Goal: Transaction & Acquisition: Obtain resource

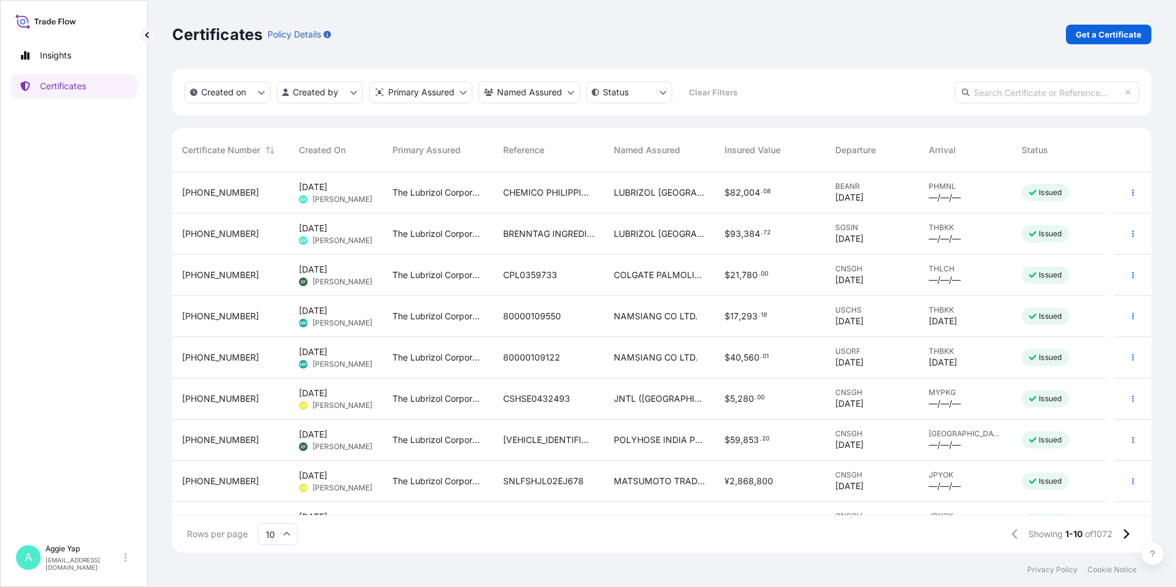
scroll to position [377, 970]
click at [1101, 30] on p "Get a Certificate" at bounding box center [1108, 34] width 66 height 12
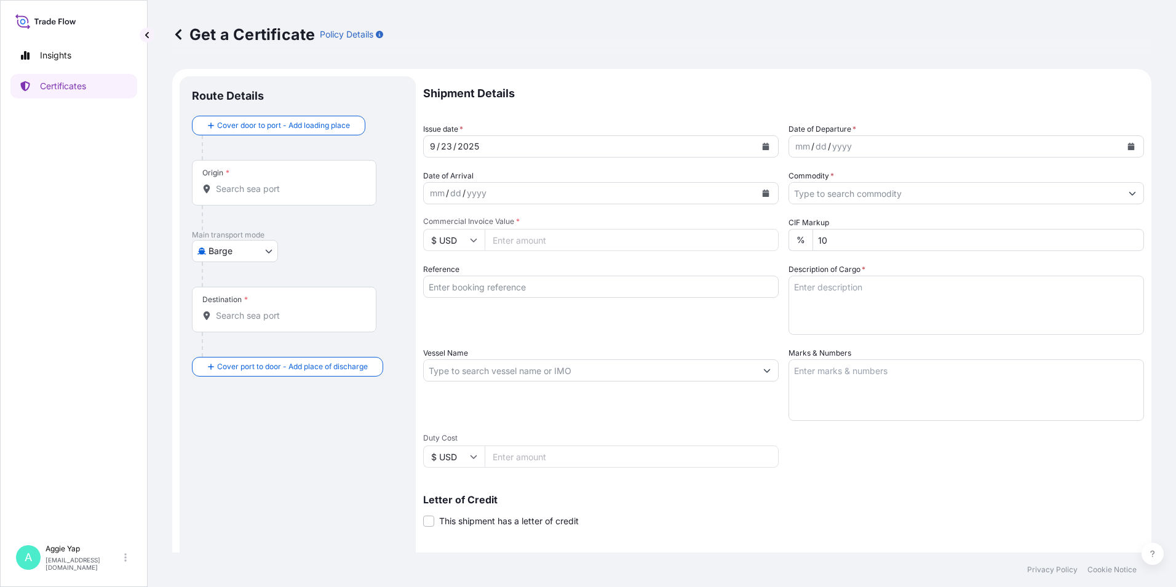
click at [255, 249] on body "Insights Certificates A [PERSON_NAME] [EMAIL_ADDRESS][DOMAIN_NAME] Get a Certif…" at bounding box center [588, 293] width 1176 height 587
click at [247, 390] on span "Ocean Vessel" at bounding box center [242, 393] width 55 height 12
select select "Ocean Vessel"
click at [284, 205] on div "Origin *" at bounding box center [284, 187] width 184 height 45
click at [284, 200] on input "Origin *" at bounding box center [288, 194] width 145 height 12
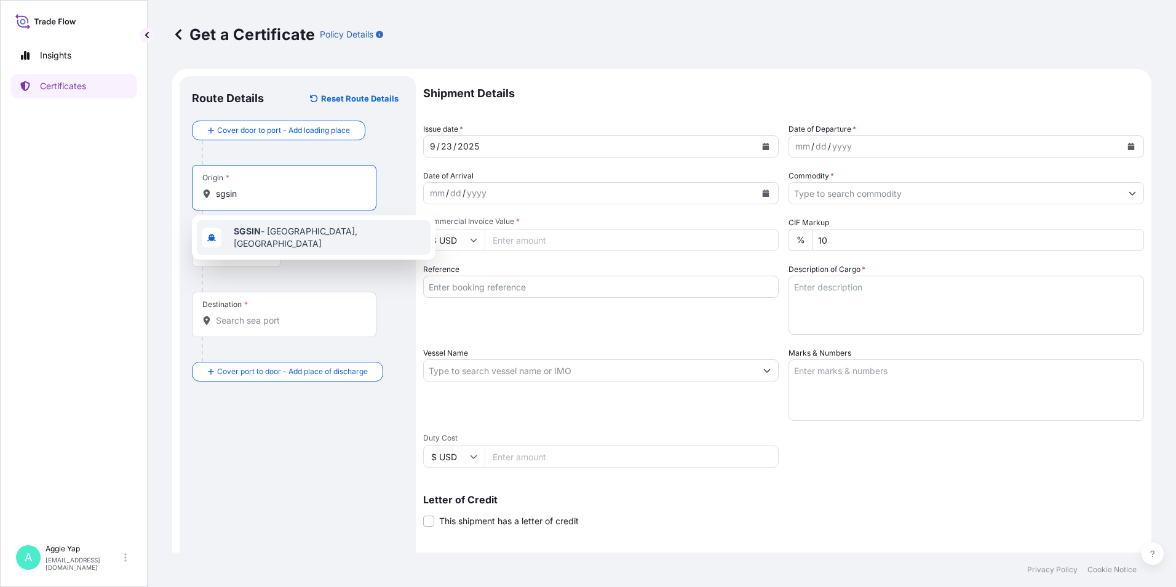
click at [263, 241] on div "SGSIN - [GEOGRAPHIC_DATA], [GEOGRAPHIC_DATA]" at bounding box center [314, 237] width 234 height 34
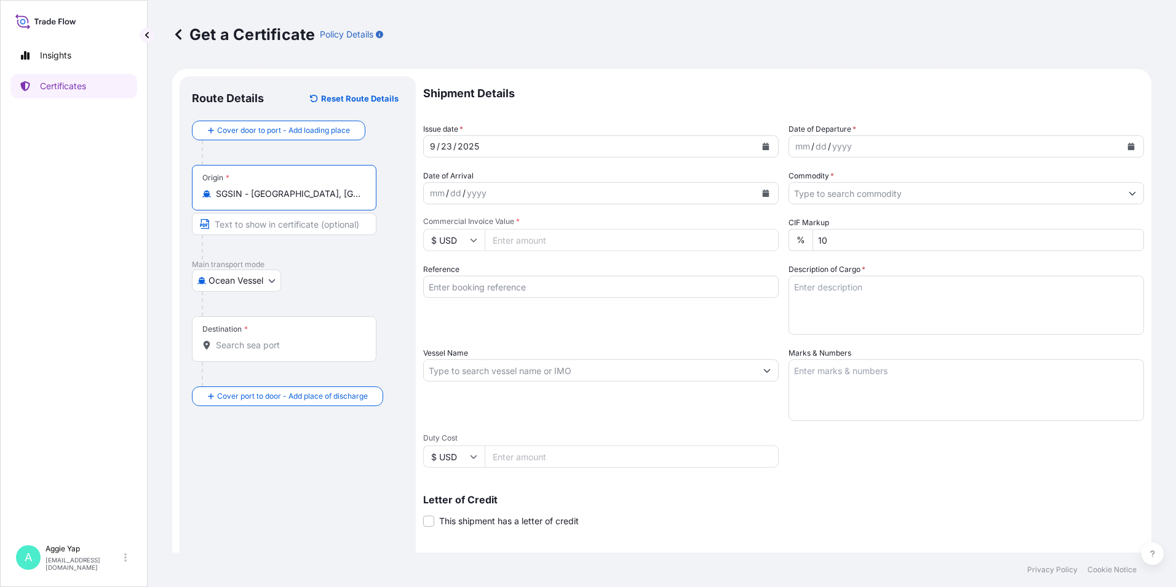
type input "SGSIN - [GEOGRAPHIC_DATA], [GEOGRAPHIC_DATA]"
click at [250, 339] on input "Destination *" at bounding box center [288, 345] width 145 height 12
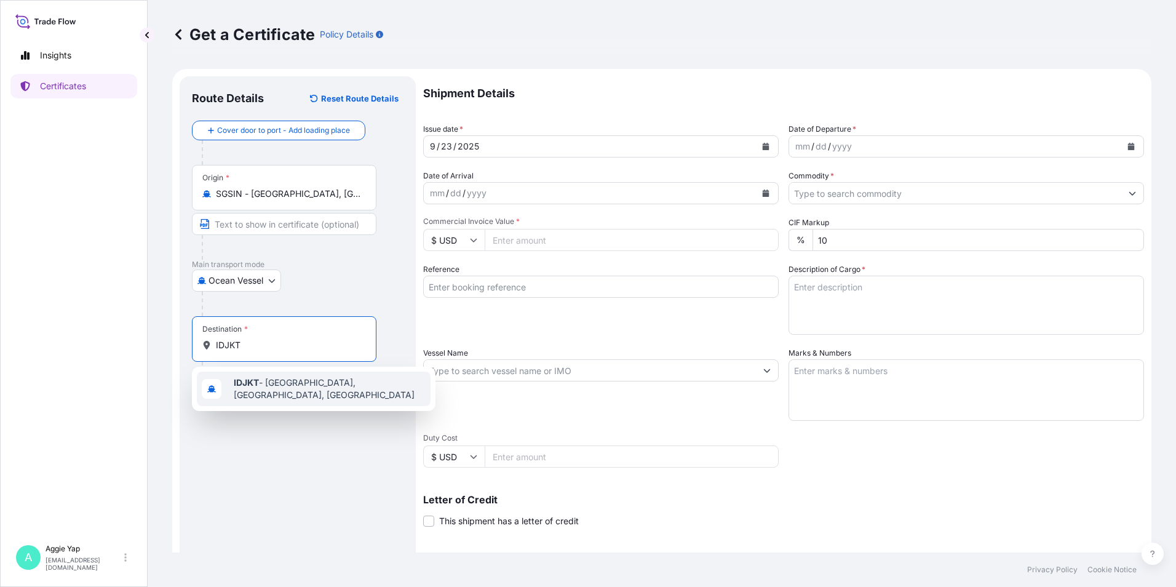
click at [294, 388] on span "IDJKT - [GEOGRAPHIC_DATA], [GEOGRAPHIC_DATA], [GEOGRAPHIC_DATA]" at bounding box center [330, 388] width 192 height 25
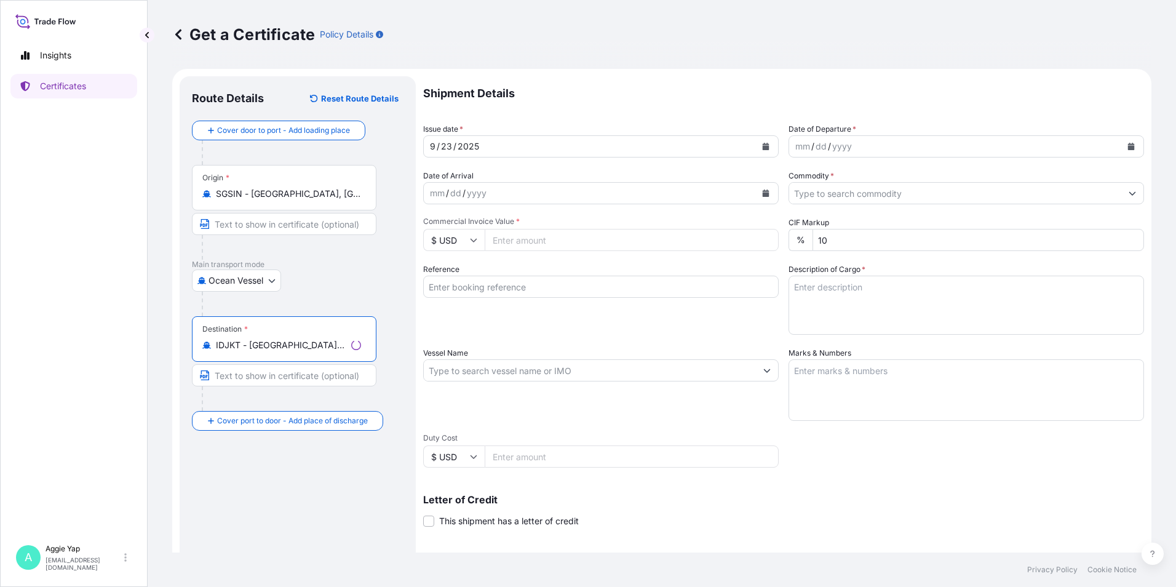
type input "IDJKT - [GEOGRAPHIC_DATA], [GEOGRAPHIC_DATA], [GEOGRAPHIC_DATA]"
click at [762, 147] on icon "Calendar" at bounding box center [765, 146] width 7 height 7
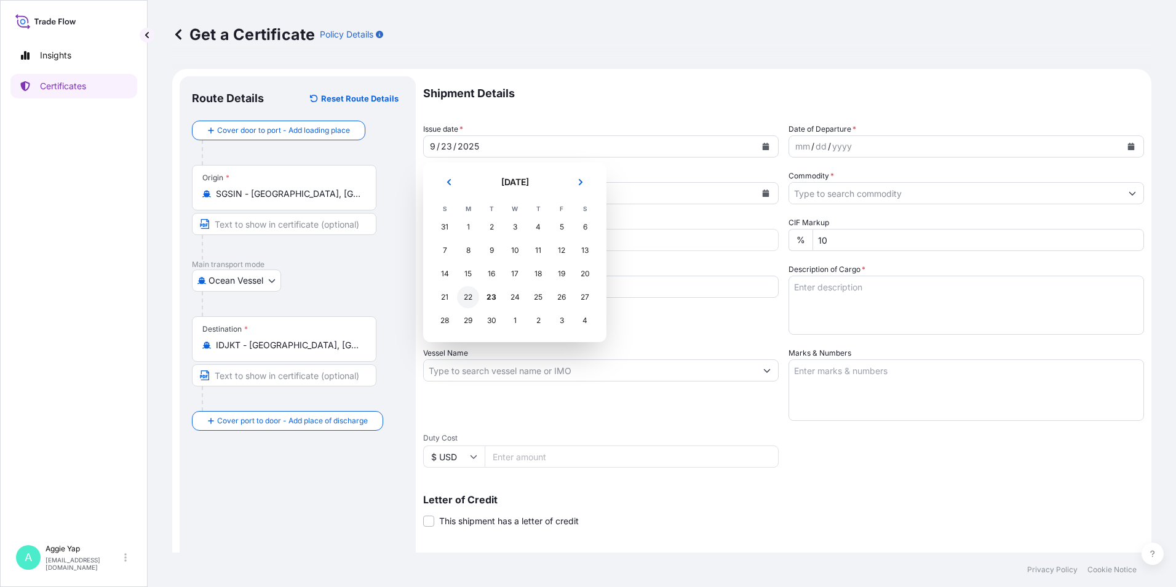
click at [471, 299] on div "22" at bounding box center [468, 297] width 22 height 22
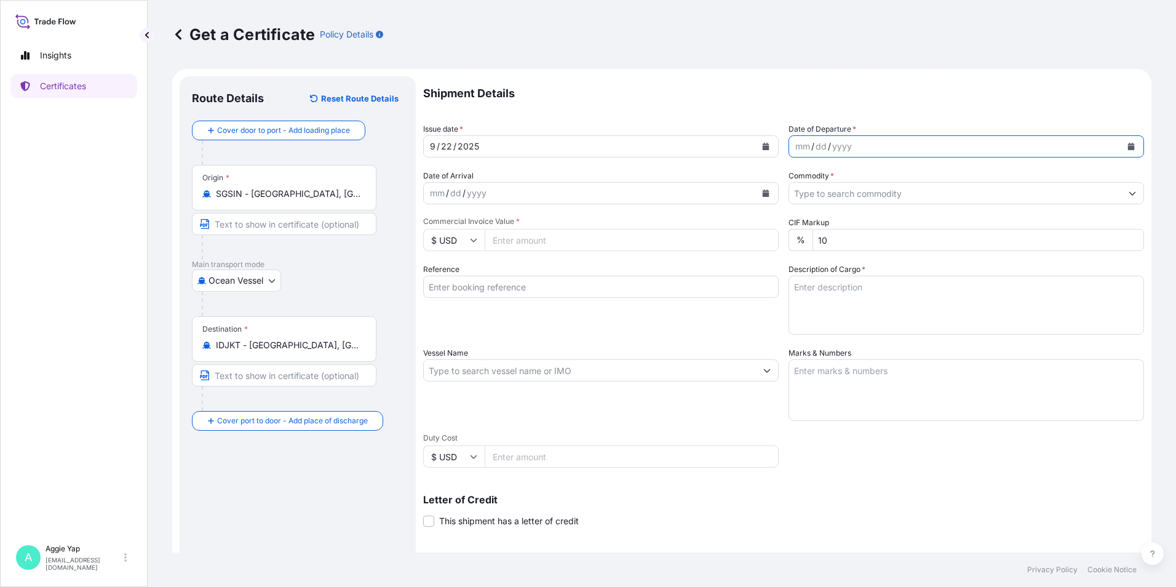
click at [1128, 146] on icon "Calendar" at bounding box center [1131, 146] width 7 height 7
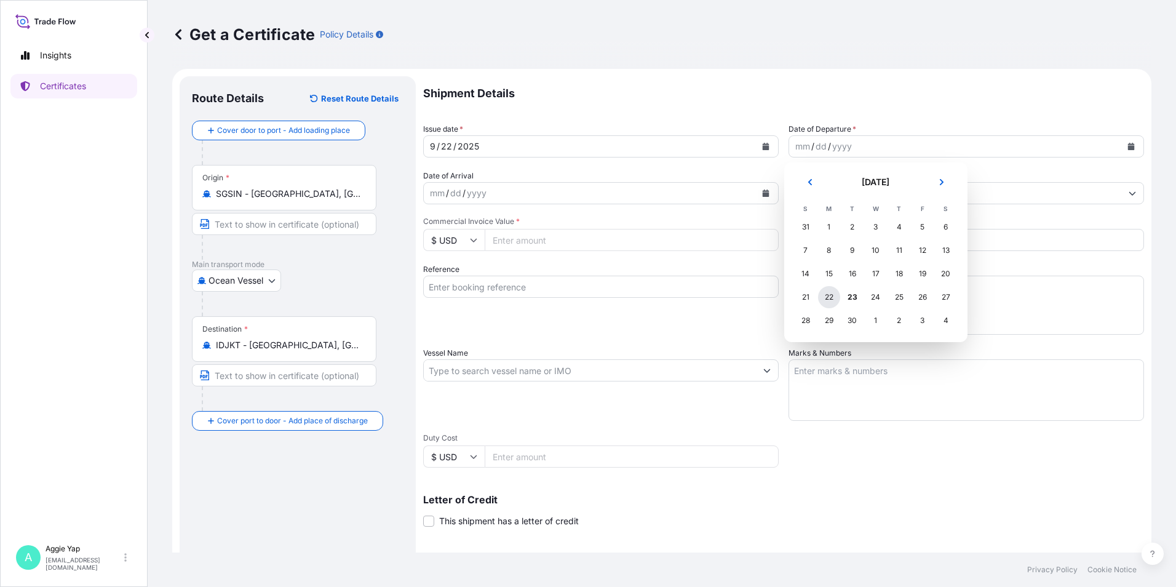
click at [832, 303] on div "22" at bounding box center [829, 297] width 22 height 22
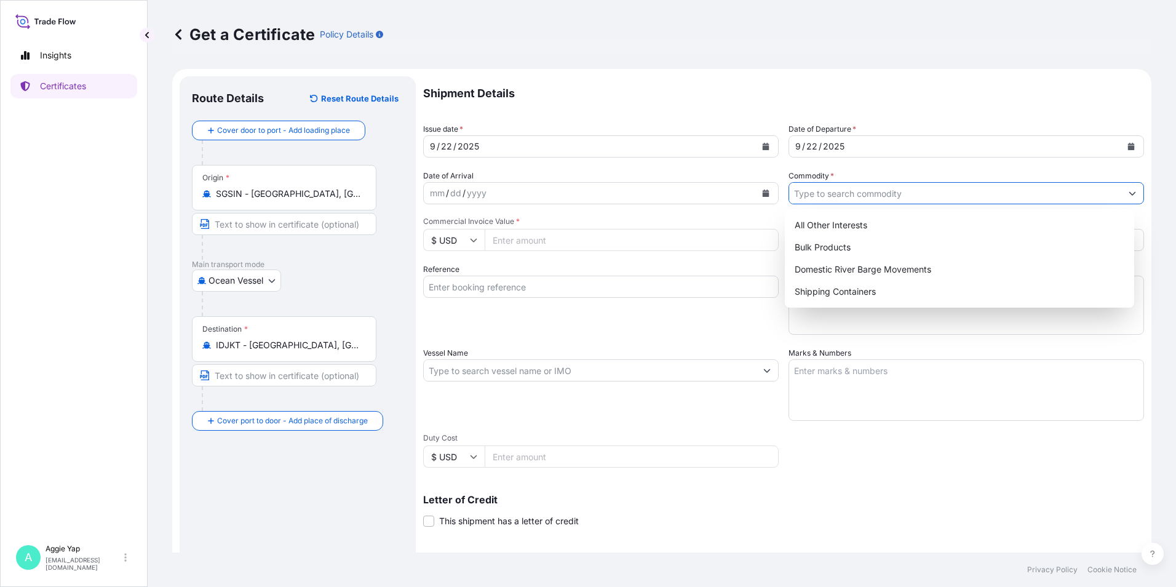
click at [828, 191] on input "Commodity *" at bounding box center [955, 193] width 332 height 22
click at [826, 222] on div "All Other Interests" at bounding box center [959, 225] width 340 height 22
type input "All Other Interests"
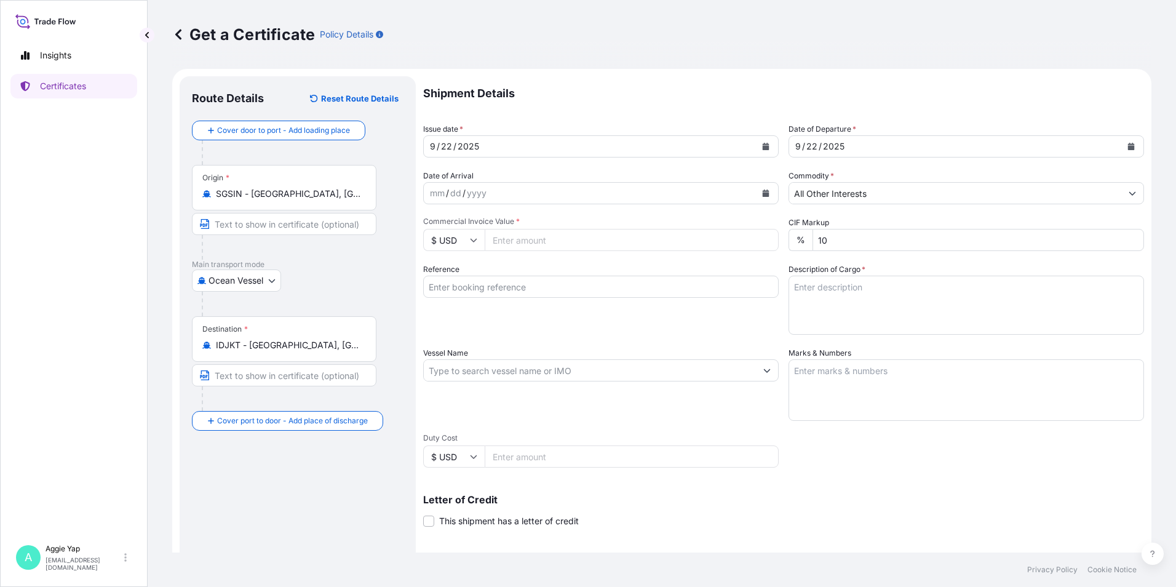
click at [569, 239] on input "Commercial Invoice Value *" at bounding box center [631, 240] width 294 height 22
type input "39961.02"
click at [528, 291] on input "Reference" at bounding box center [600, 286] width 355 height 22
type input "PT FEDERAL KARYATAMA"
click at [526, 376] on input "Vessel Name" at bounding box center [590, 370] width 332 height 22
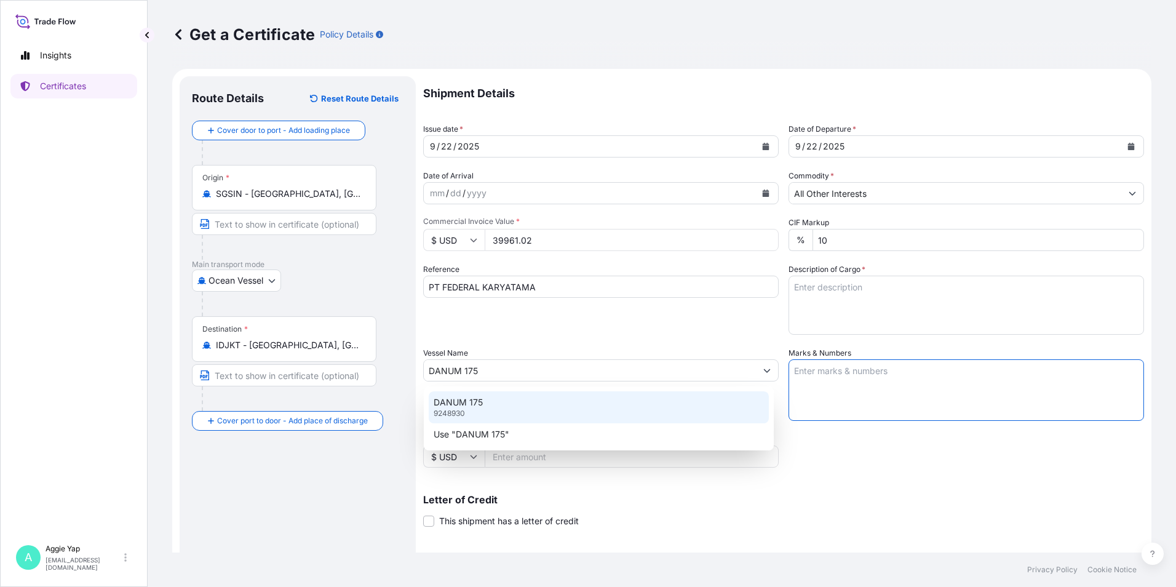
click at [622, 373] on input "DANUM 175" at bounding box center [590, 370] width 332 height 22
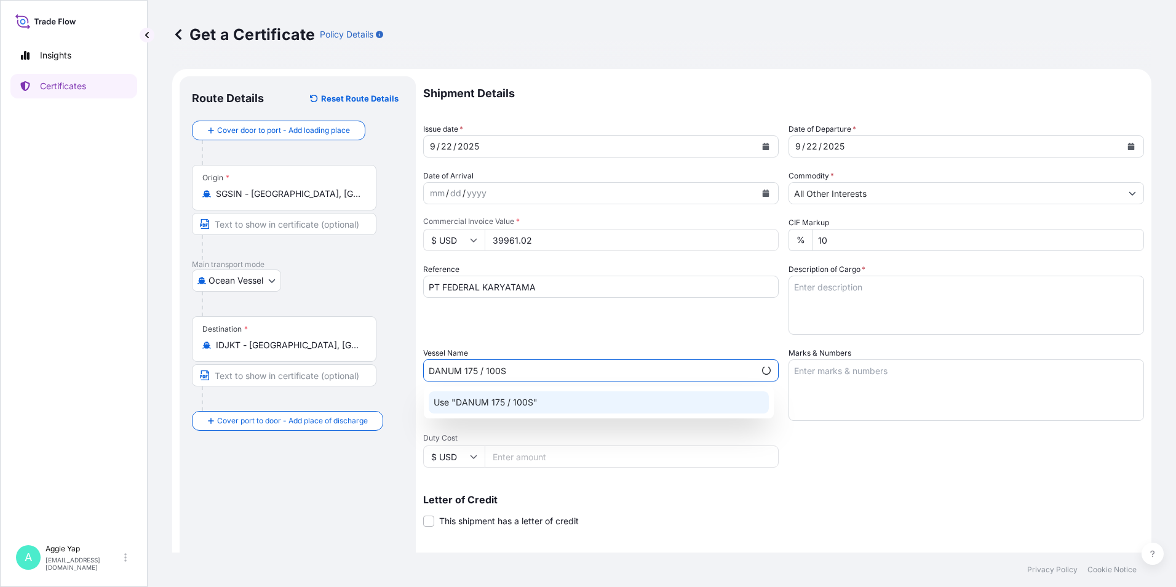
click at [662, 400] on div "Use "DANUM 175 / 100S"" at bounding box center [599, 402] width 340 height 22
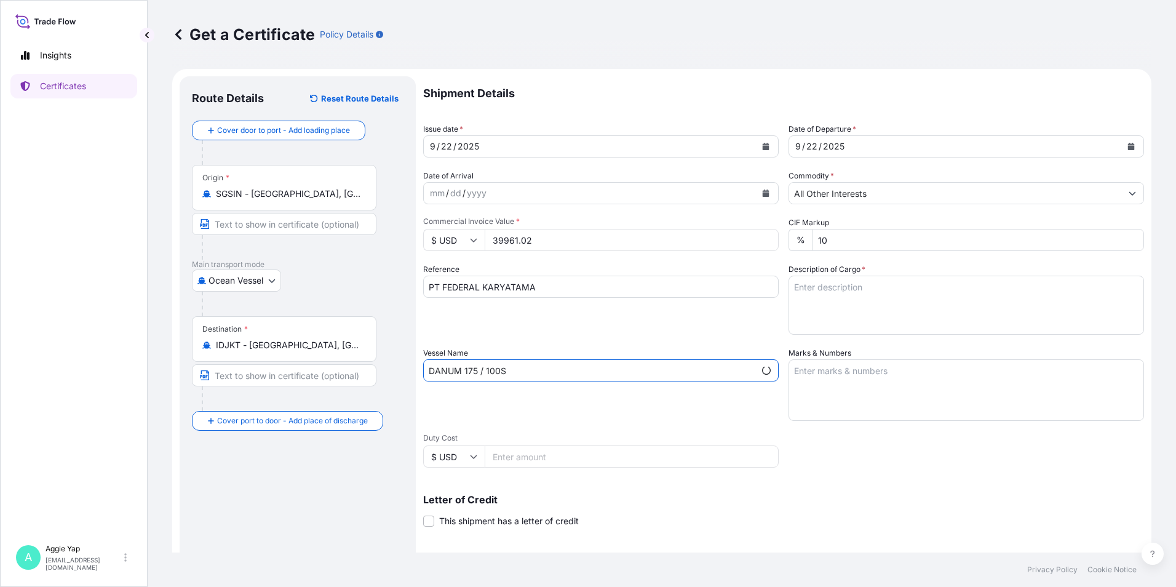
type input "DANUM 175 / 100S"
click at [890, 384] on textarea "Marks & Numbers" at bounding box center [965, 389] width 355 height 61
type textarea "AS PER BILL OF LADING"
click at [828, 282] on textarea "Description of Cargo *" at bounding box center [965, 304] width 355 height 59
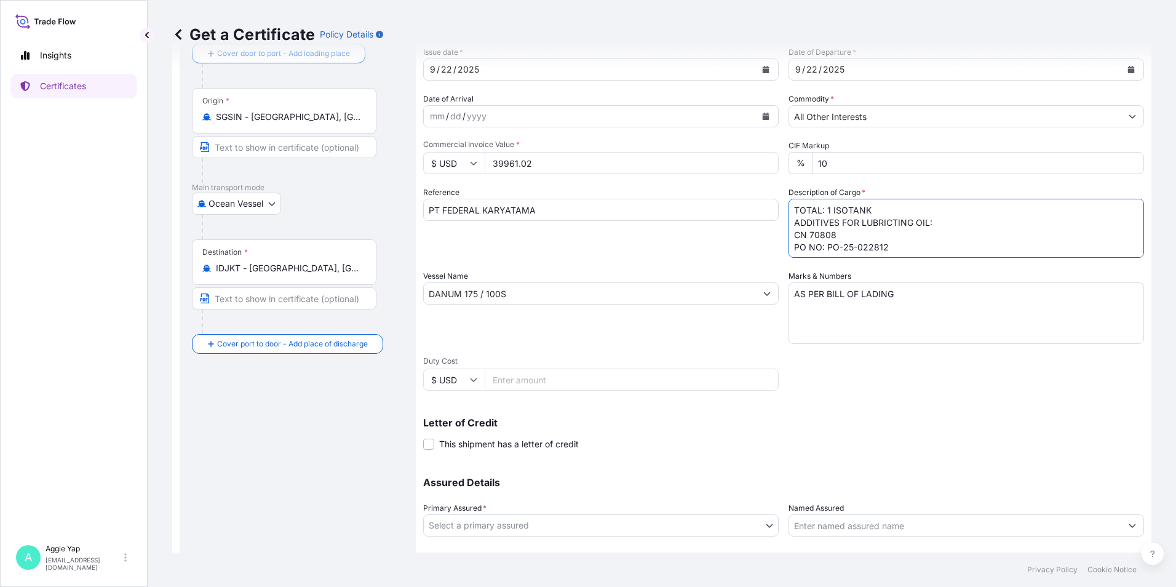
scroll to position [152, 0]
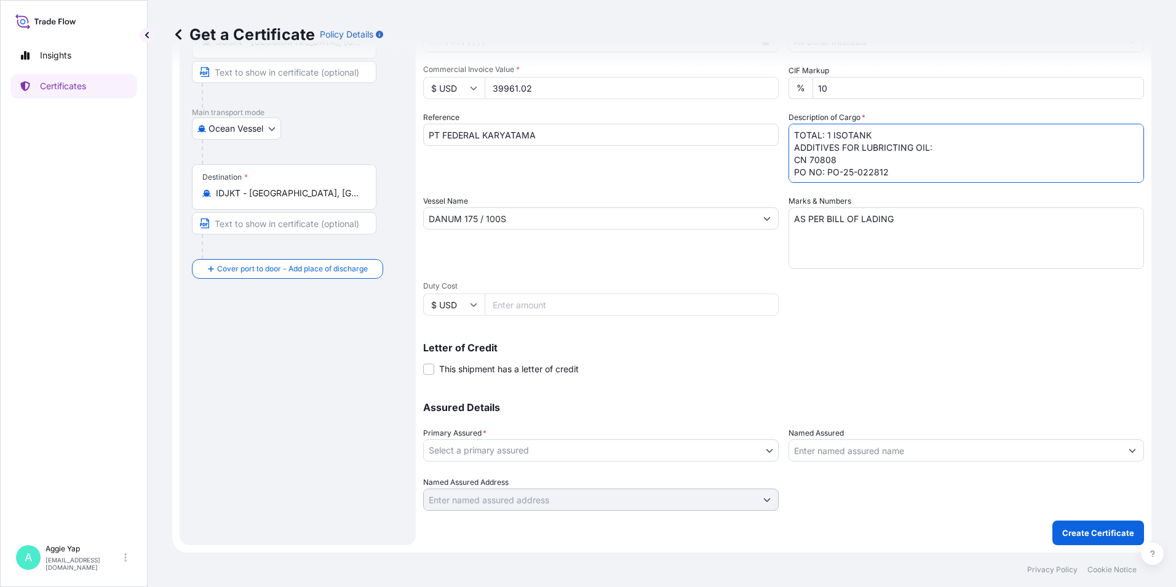
type textarea "TOTAL: 1 ISOTANK ADDITIVES FOR LUBRICTING OIL: CN 70808 PO NO: PO-25-022812"
click at [459, 444] on body "Insights Certificates A [PERSON_NAME] [EMAIL_ADDRESS][DOMAIN_NAME] Get a Certif…" at bounding box center [588, 293] width 1176 height 587
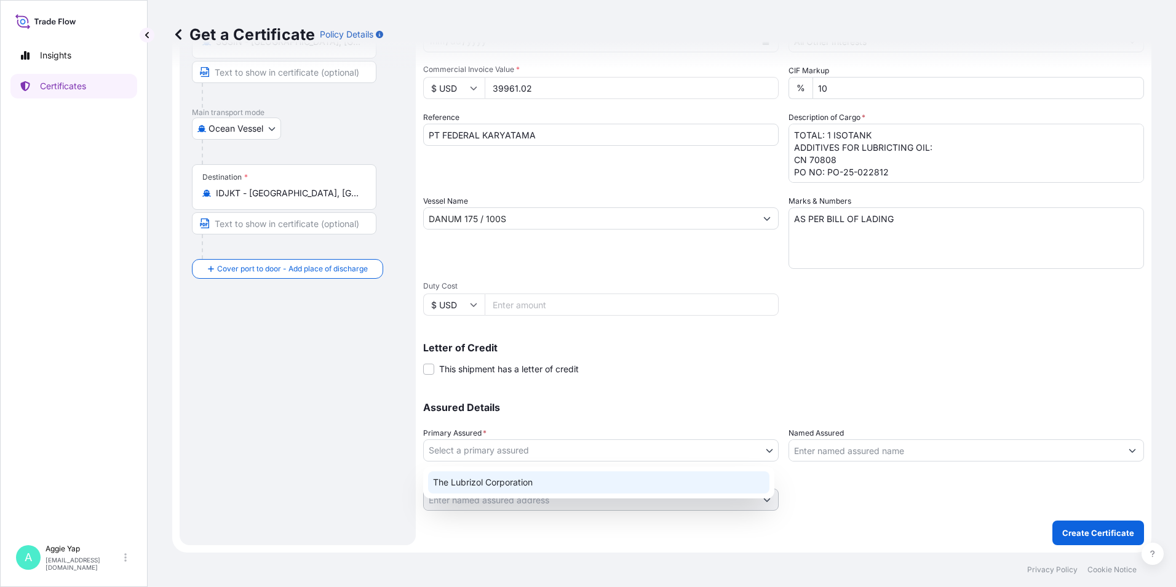
click at [513, 477] on div "The Lubrizol Corporation" at bounding box center [598, 482] width 341 height 22
select select "31566"
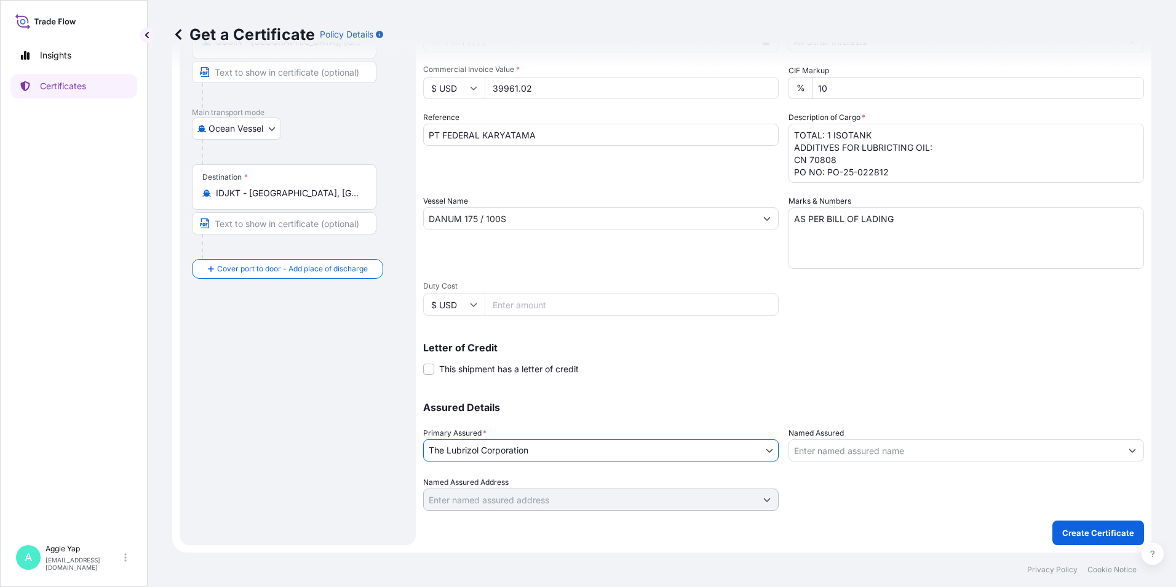
click at [852, 449] on input "Named Assured" at bounding box center [955, 450] width 332 height 22
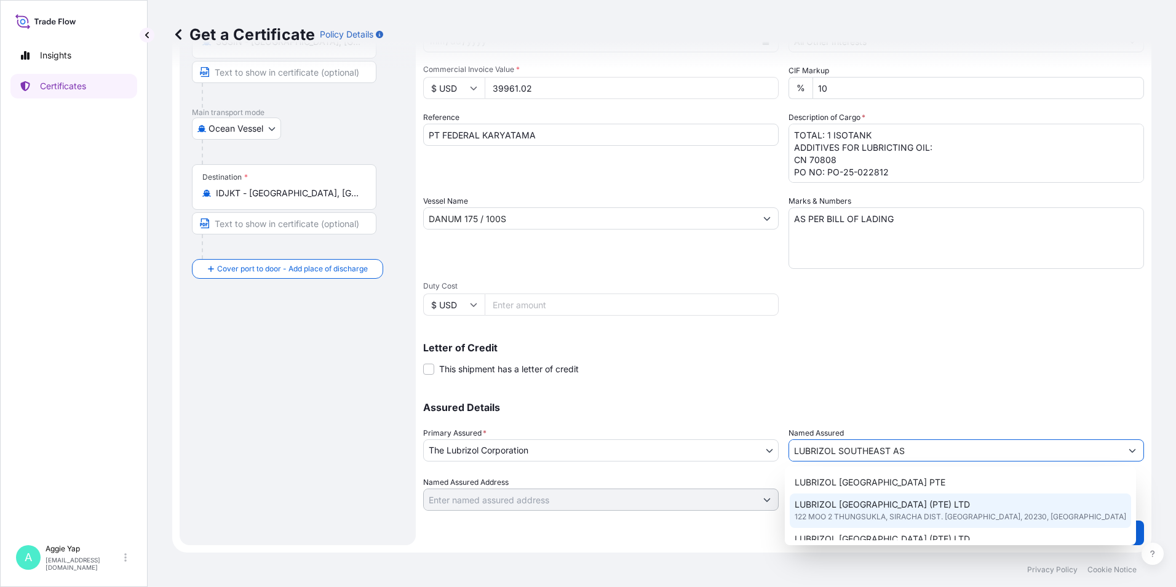
scroll to position [61, 0]
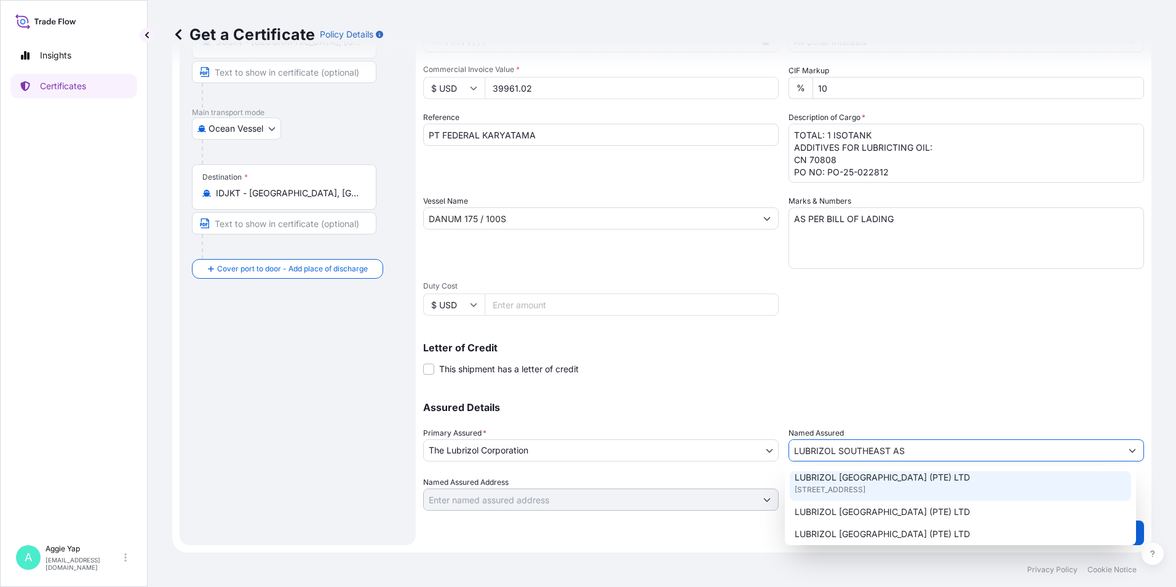
click at [865, 488] on span "[STREET_ADDRESS]" at bounding box center [829, 489] width 71 height 12
type input "LUBRIZOL [GEOGRAPHIC_DATA] (PTE) LTD"
type input "[STREET_ADDRESS]"
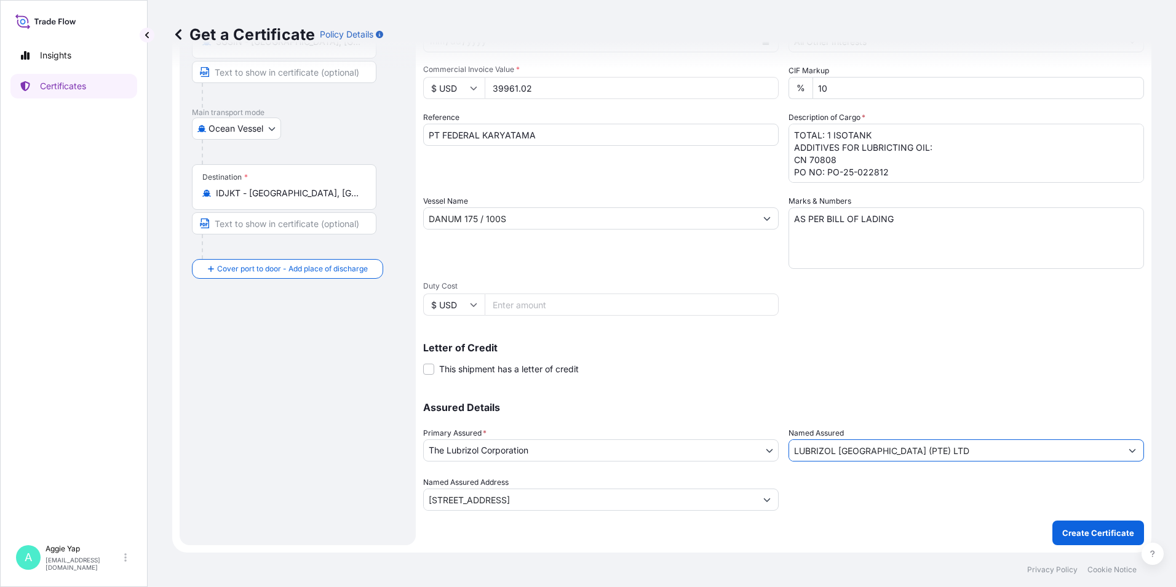
type input "LUBRIZOL [GEOGRAPHIC_DATA] (PTE) LTD"
click at [936, 381] on div "Shipment Details Issue date * [DATE] Date of Departure * [DATE] Date of Arrival…" at bounding box center [783, 217] width 721 height 586
click at [1062, 535] on p "Create Certificate" at bounding box center [1098, 532] width 72 height 12
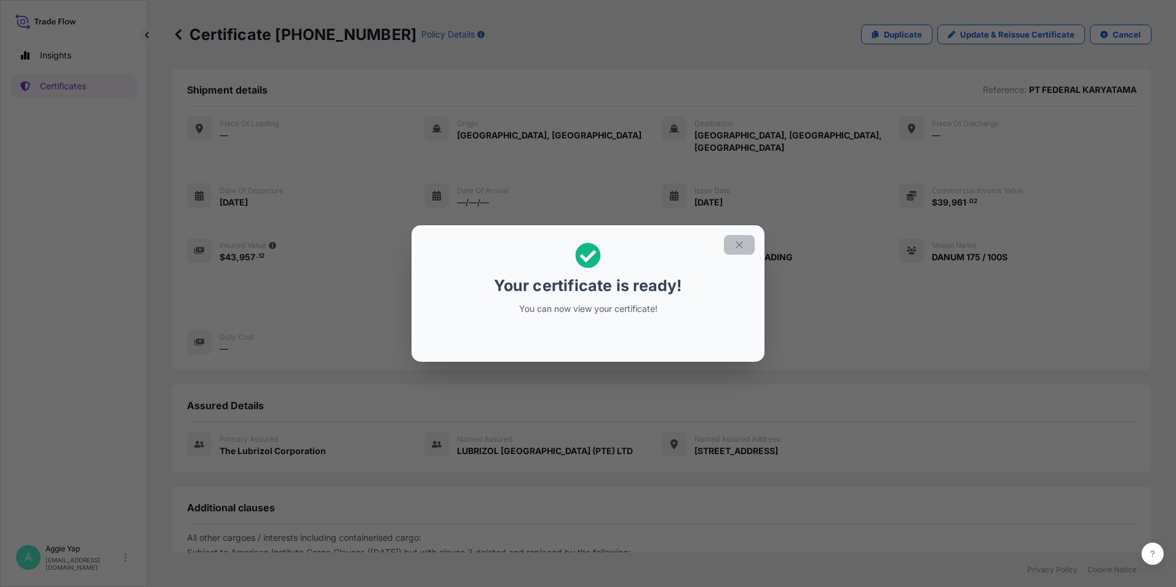
click at [735, 245] on icon "button" at bounding box center [738, 244] width 11 height 11
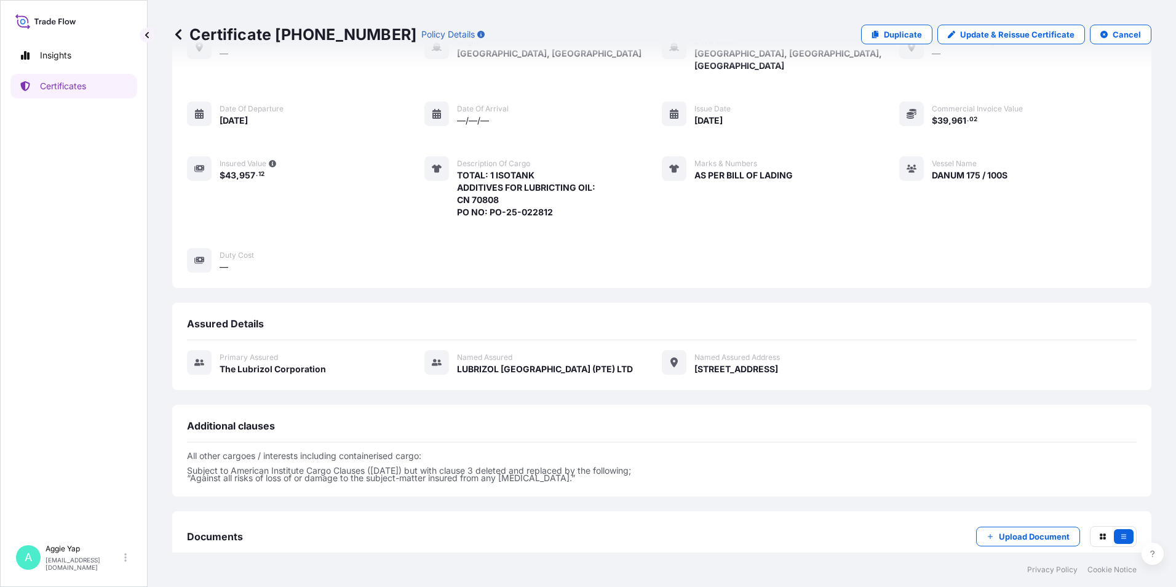
scroll to position [143, 0]
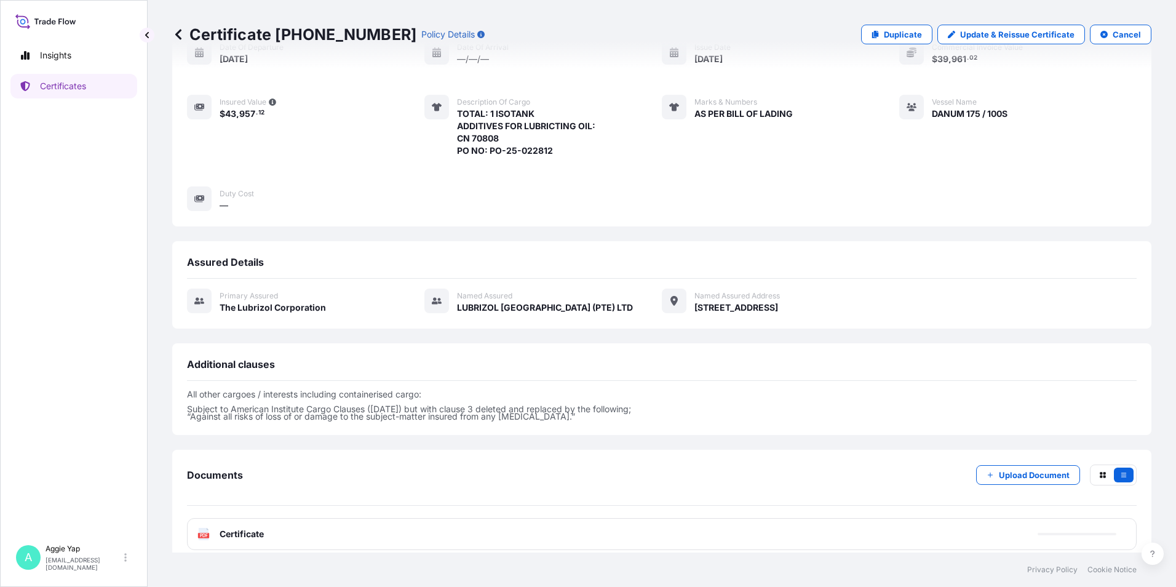
click at [378, 518] on div "PDF Certificate" at bounding box center [661, 534] width 949 height 32
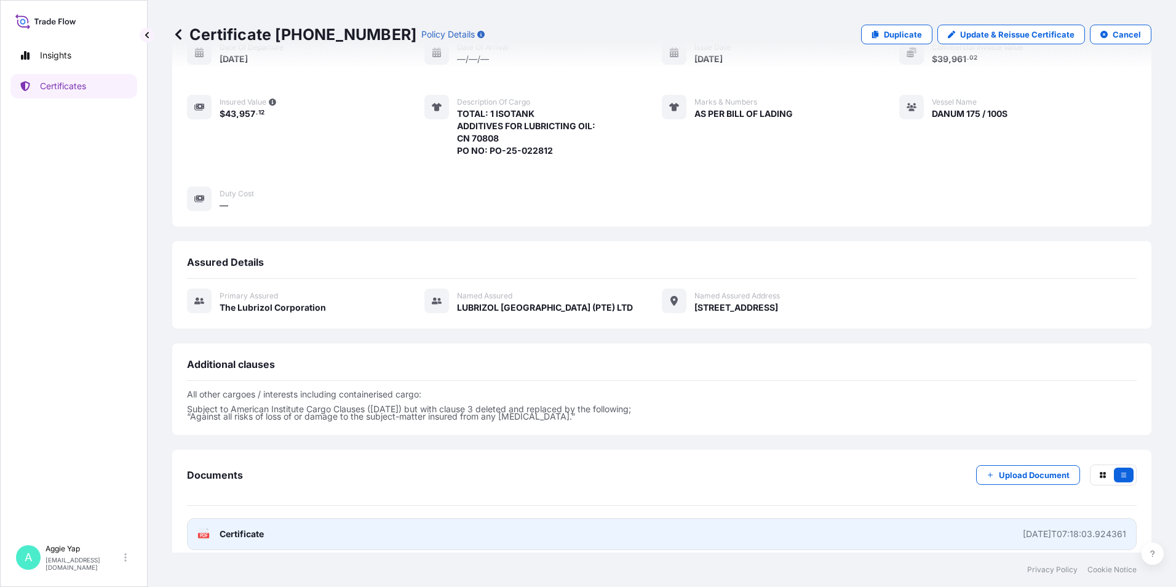
click at [380, 518] on link "PDF Certificate [DATE]T07:18:03.924361" at bounding box center [661, 534] width 949 height 32
